Goal: Information Seeking & Learning: Learn about a topic

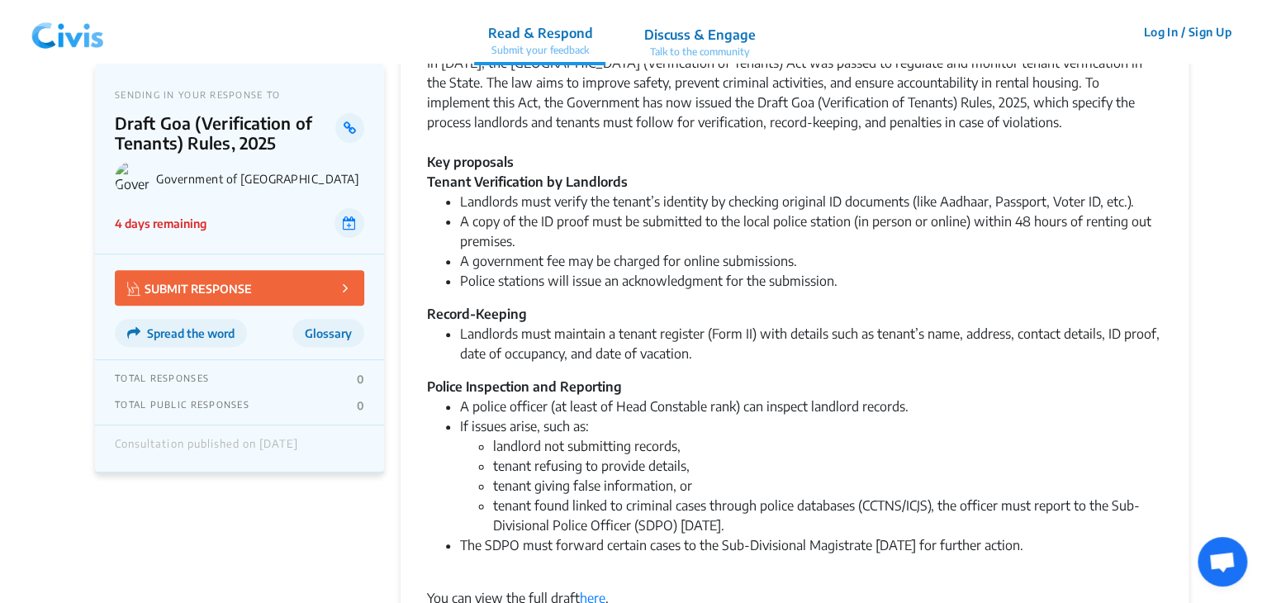
scroll to position [269, 0]
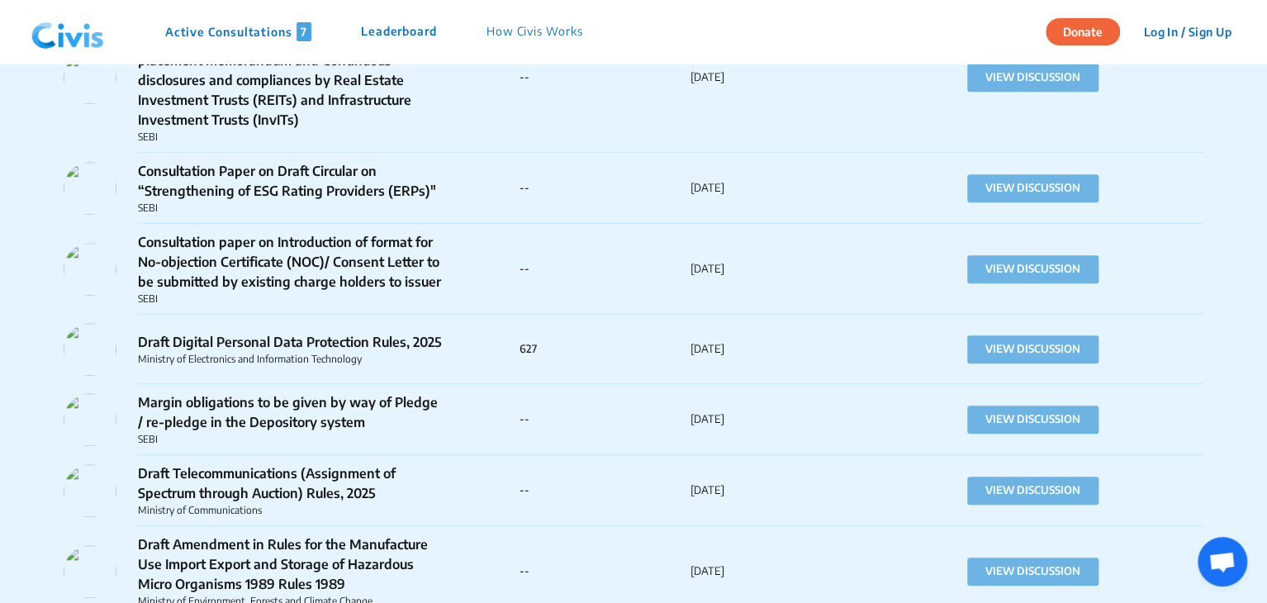
scroll to position [64652, 0]
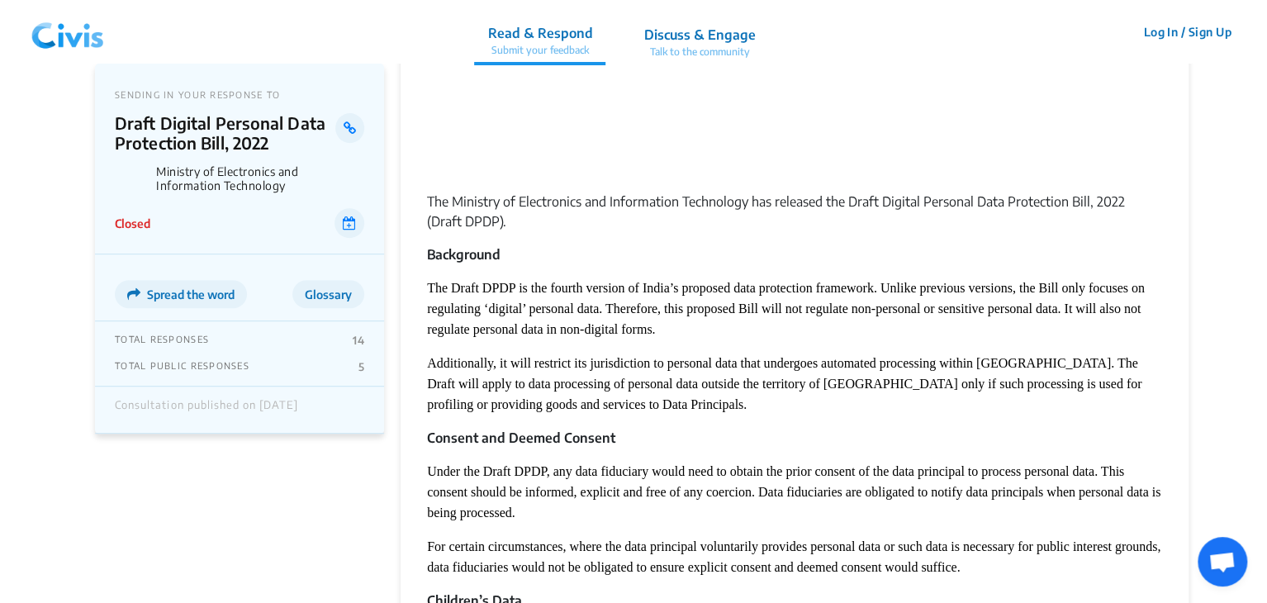
scroll to position [259, 0]
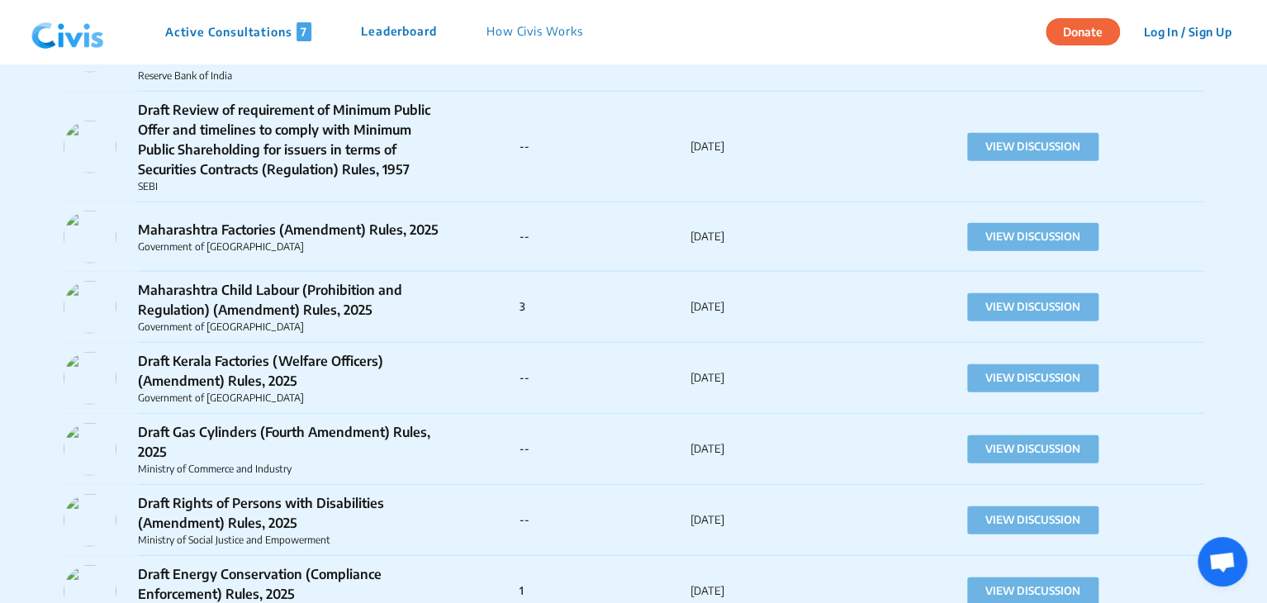
scroll to position [16386, 0]
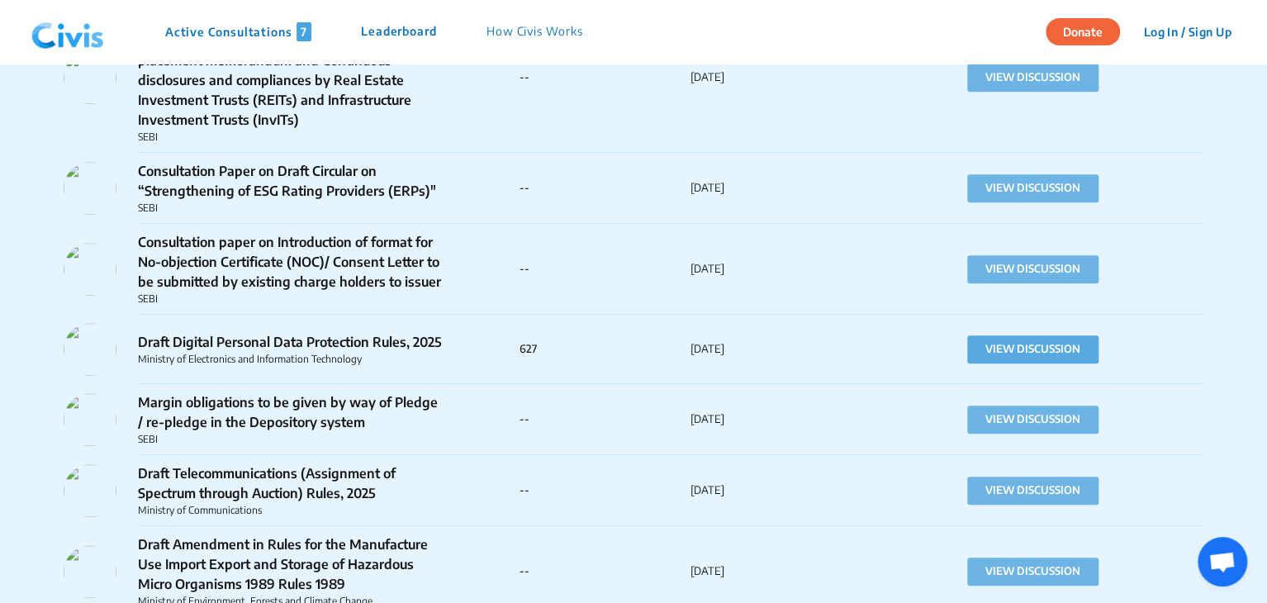
click at [991, 335] on button "VIEW DISCUSSION" at bounding box center [1033, 349] width 131 height 28
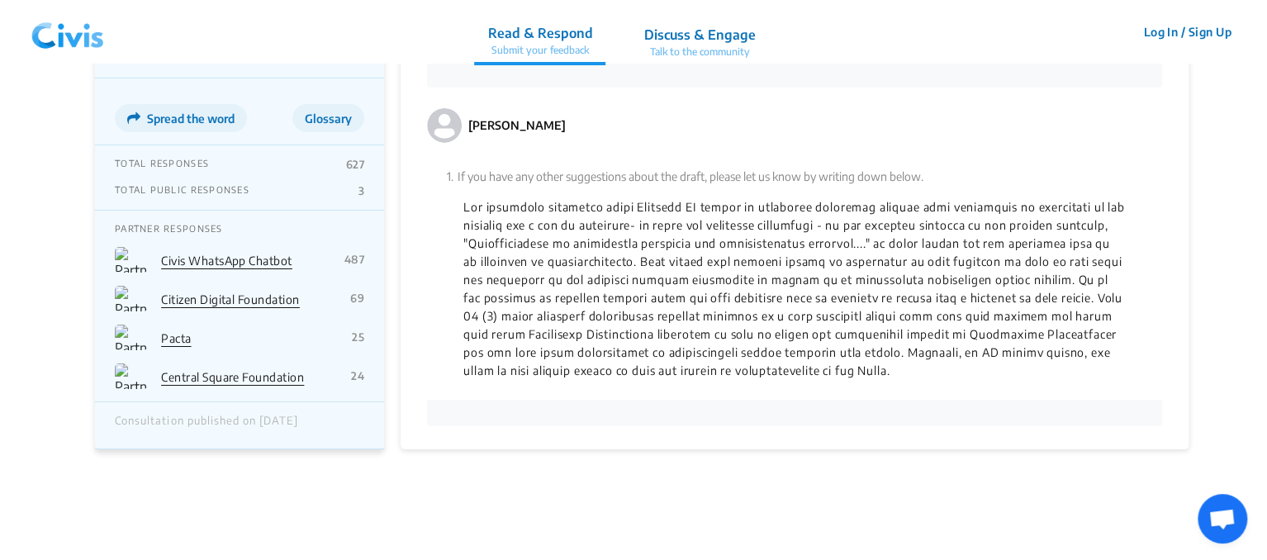
scroll to position [2853, 0]
